Goal: Transaction & Acquisition: Purchase product/service

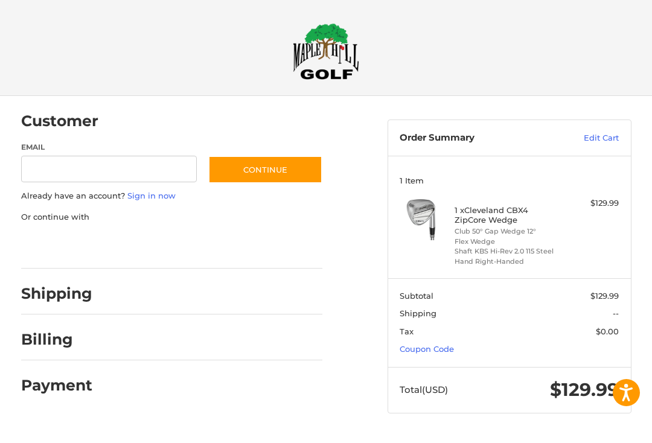
click at [438, 351] on link "Coupon Code" at bounding box center [427, 350] width 54 height 10
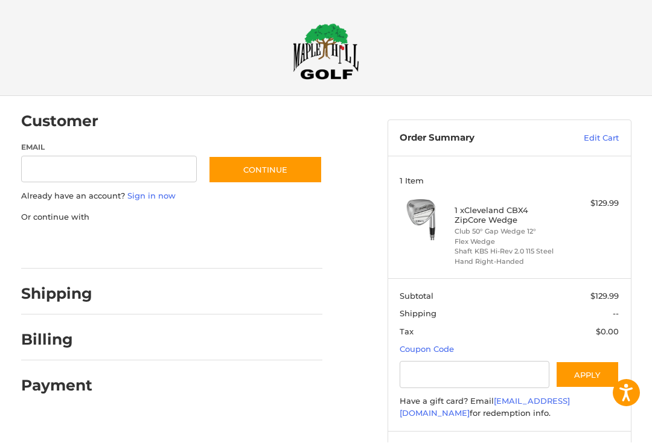
scroll to position [1, 0]
click at [422, 377] on input "Gift Certificate or Coupon Code" at bounding box center [475, 374] width 150 height 27
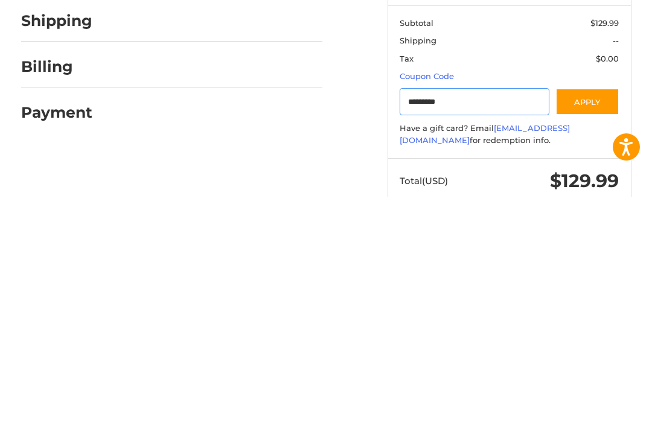
type input "*********"
click at [592, 334] on button "Apply" at bounding box center [587, 347] width 64 height 27
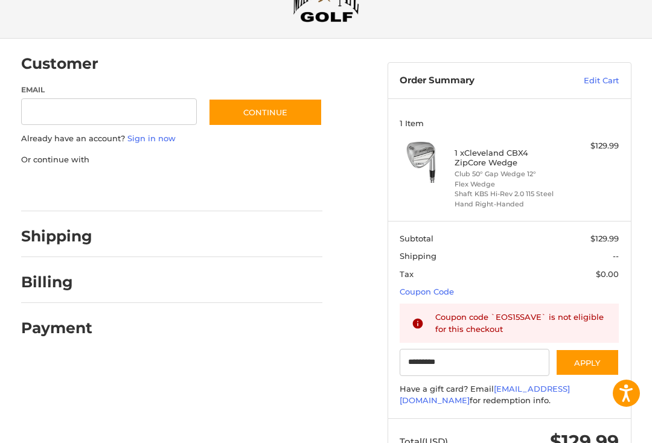
scroll to position [78, 0]
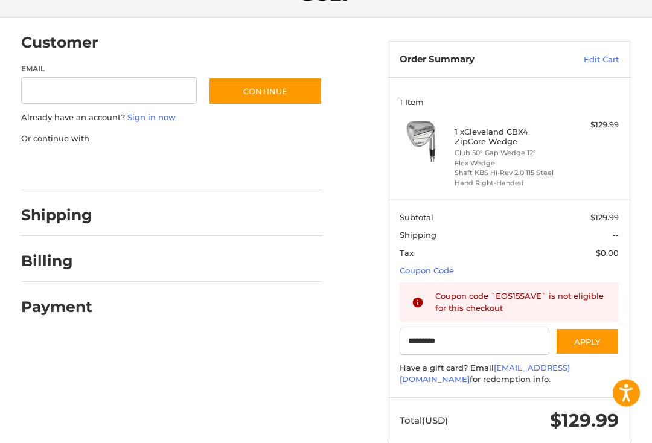
click at [599, 62] on link "Edit Cart" at bounding box center [584, 60] width 70 height 12
